Goal: Task Accomplishment & Management: Manage account settings

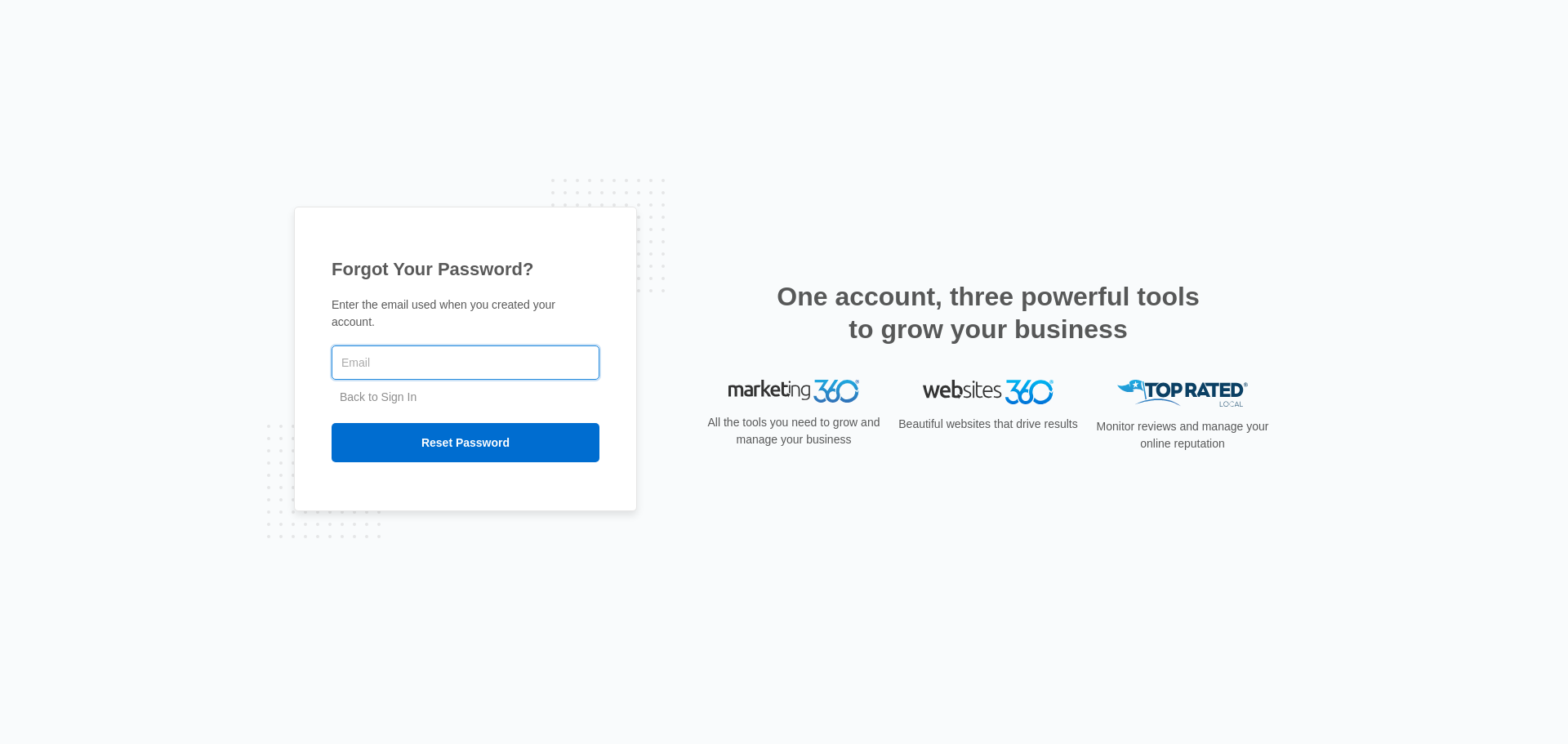
click at [410, 364] on input "text" at bounding box center [466, 363] width 268 height 34
click at [393, 357] on input "text" at bounding box center [466, 363] width 268 height 34
click at [386, 357] on input "text" at bounding box center [466, 363] width 268 height 34
click at [397, 354] on input "text" at bounding box center [466, 363] width 268 height 34
type input "bbanks@fourleafprop.com"
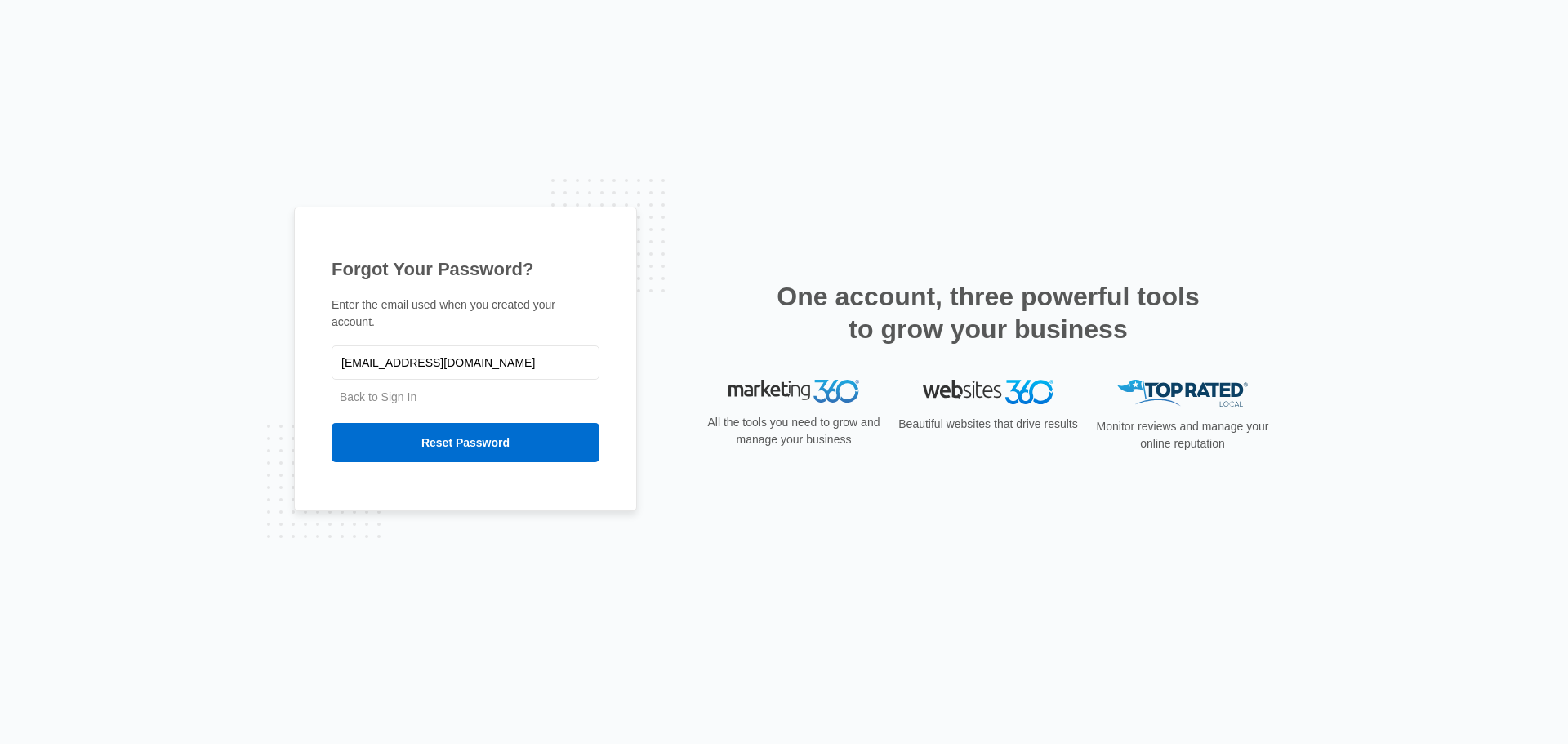
click at [902, 162] on div "Forgot Your Password? Enter the email used when you created your account. bbank…" at bounding box center [784, 372] width 1568 height 744
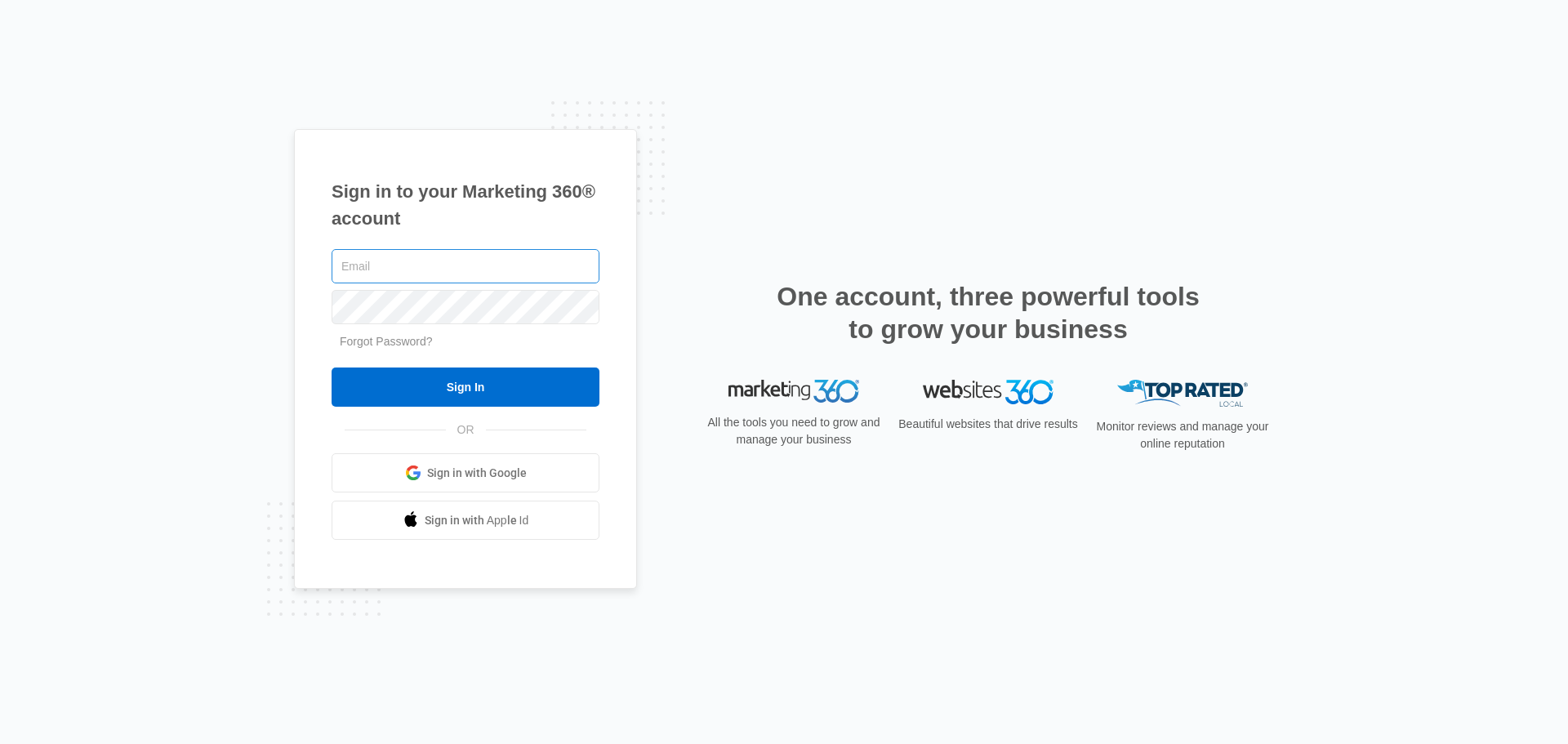
click at [483, 272] on input "text" at bounding box center [466, 267] width 268 height 34
type input "[EMAIL_ADDRESS][DOMAIN_NAME]"
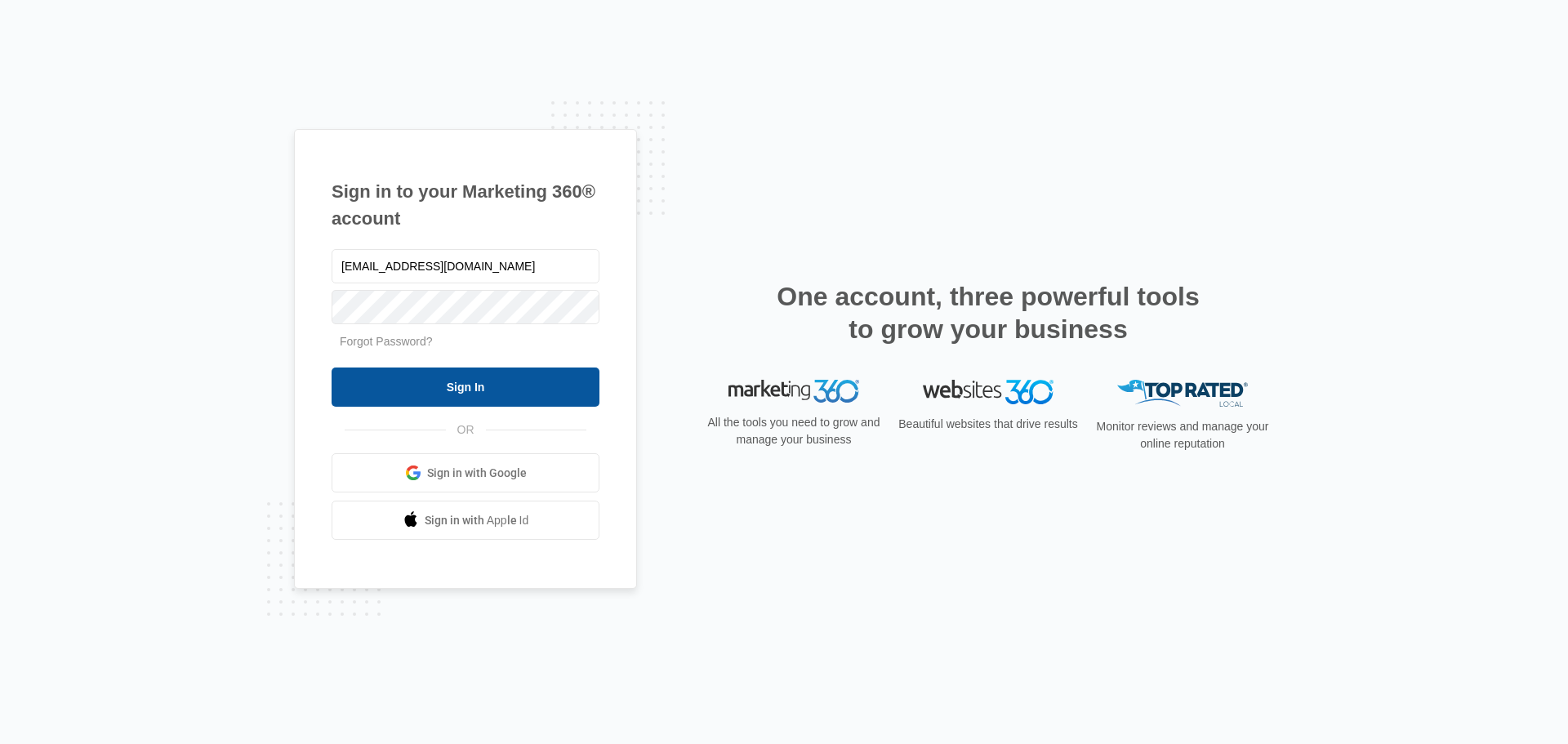
click at [483, 379] on input "Sign In" at bounding box center [466, 388] width 268 height 39
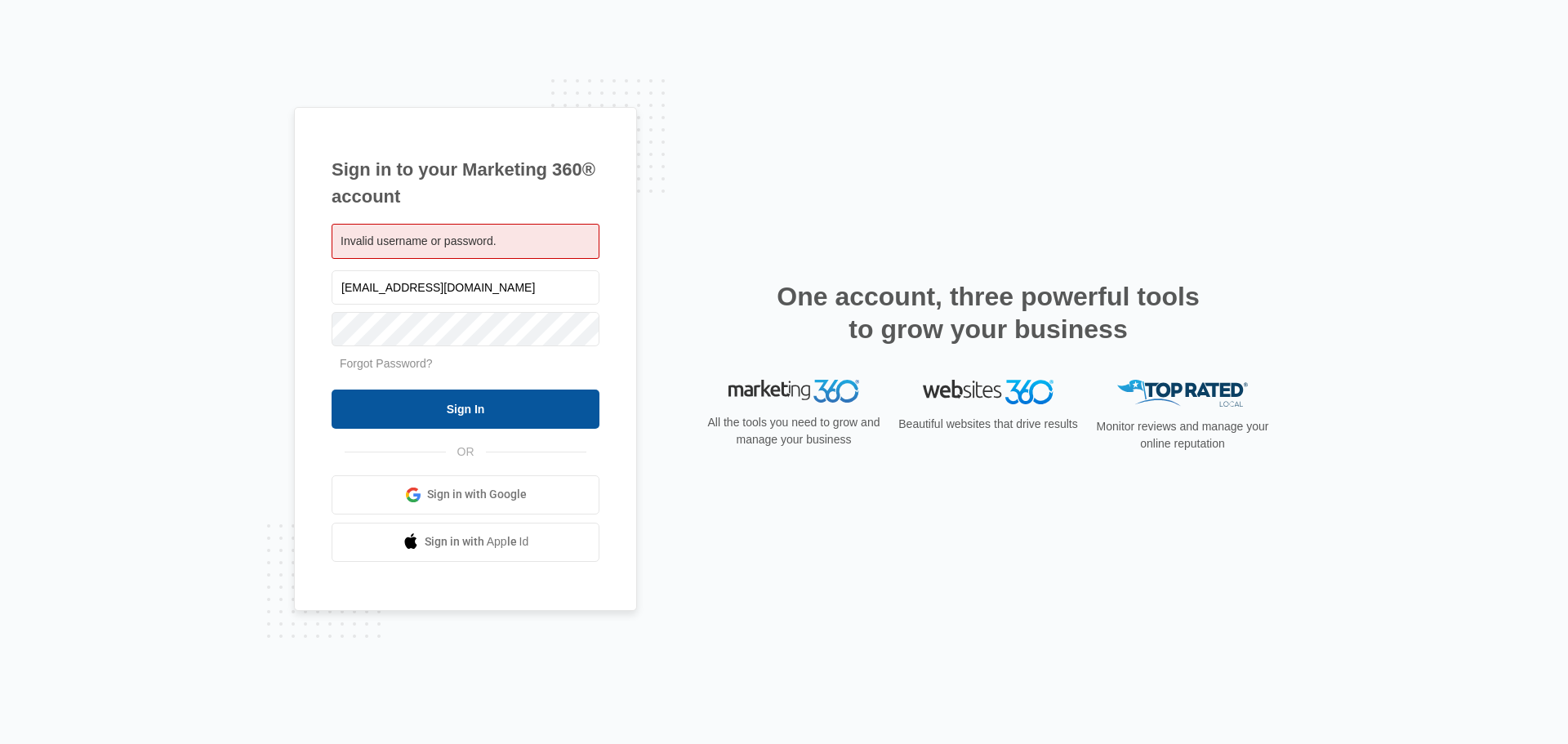
click at [460, 402] on input "Sign In" at bounding box center [466, 409] width 268 height 39
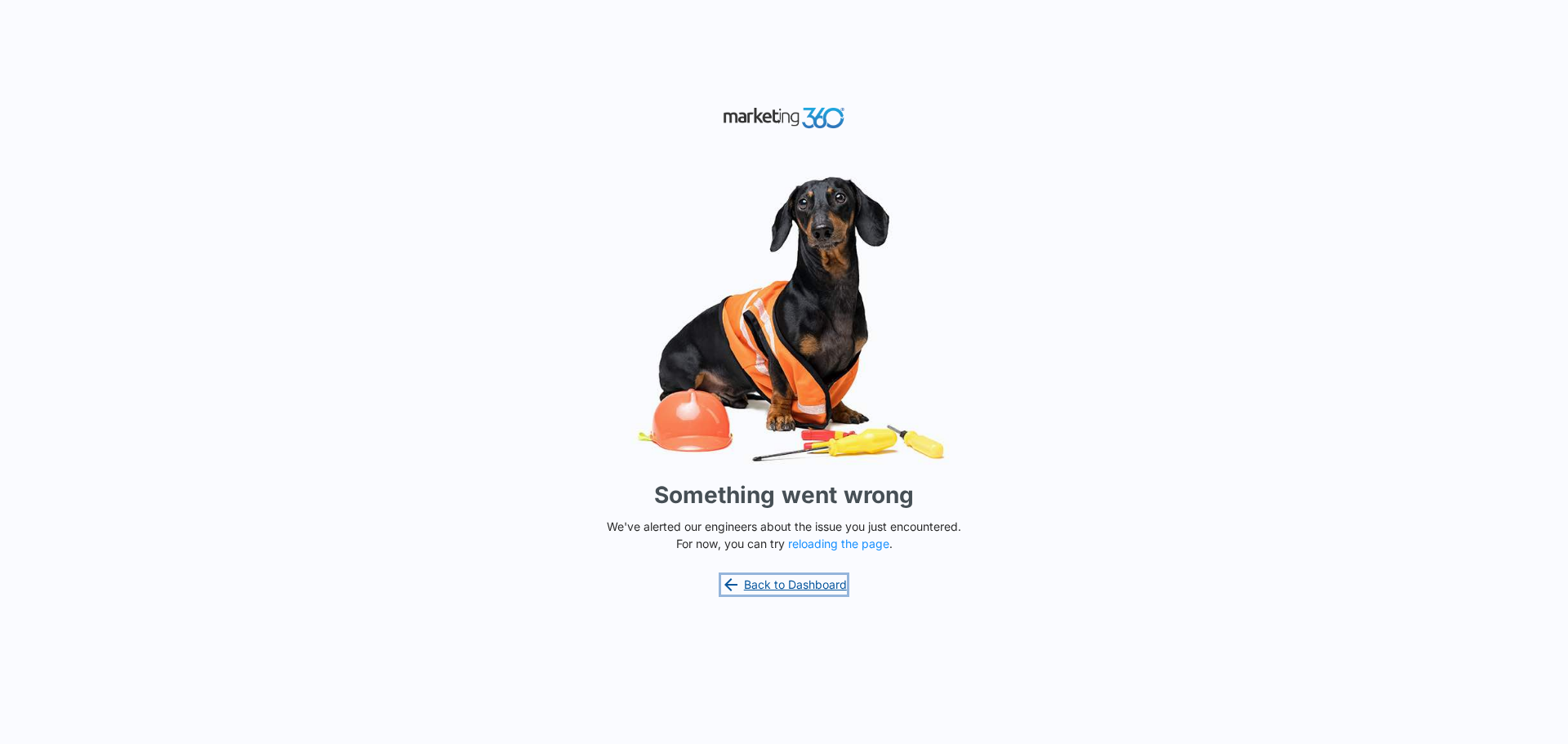
click at [832, 579] on link "Back to Dashboard" at bounding box center [784, 585] width 126 height 20
click at [865, 543] on button "reloading the page" at bounding box center [838, 544] width 101 height 13
click at [783, 595] on div "Something went wrong We've alerted our engineers about the issue you just encou…" at bounding box center [784, 372] width 1568 height 744
click at [783, 591] on link "Back to Dashboard" at bounding box center [784, 585] width 126 height 20
click at [808, 588] on link "Back to Dashboard" at bounding box center [784, 585] width 126 height 20
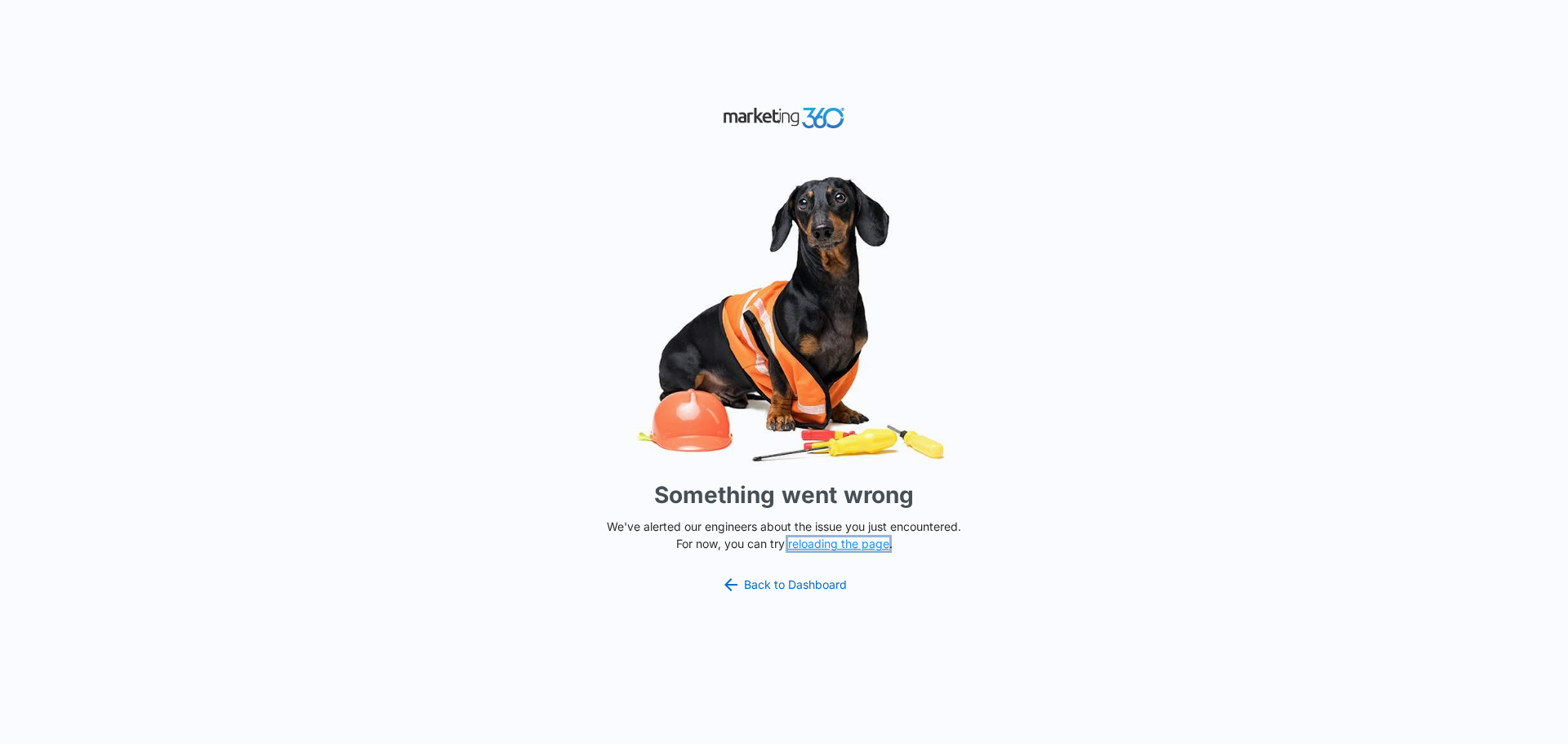
click at [817, 542] on button "reloading the page" at bounding box center [838, 544] width 101 height 13
